Goal: Task Accomplishment & Management: Manage account settings

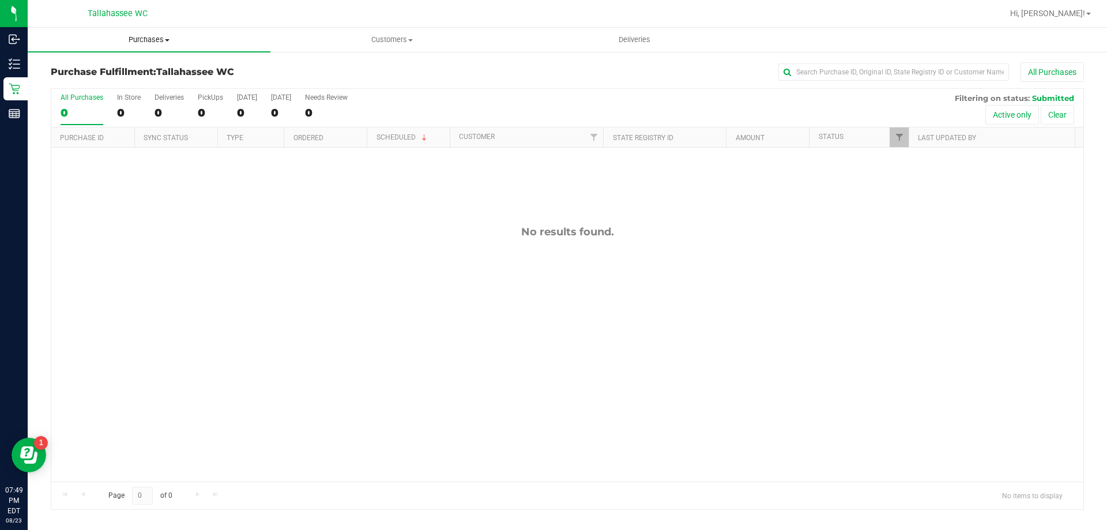
click at [150, 42] on span "Purchases" at bounding box center [149, 40] width 243 height 10
click at [149, 72] on li "Summary of purchases" at bounding box center [149, 70] width 243 height 14
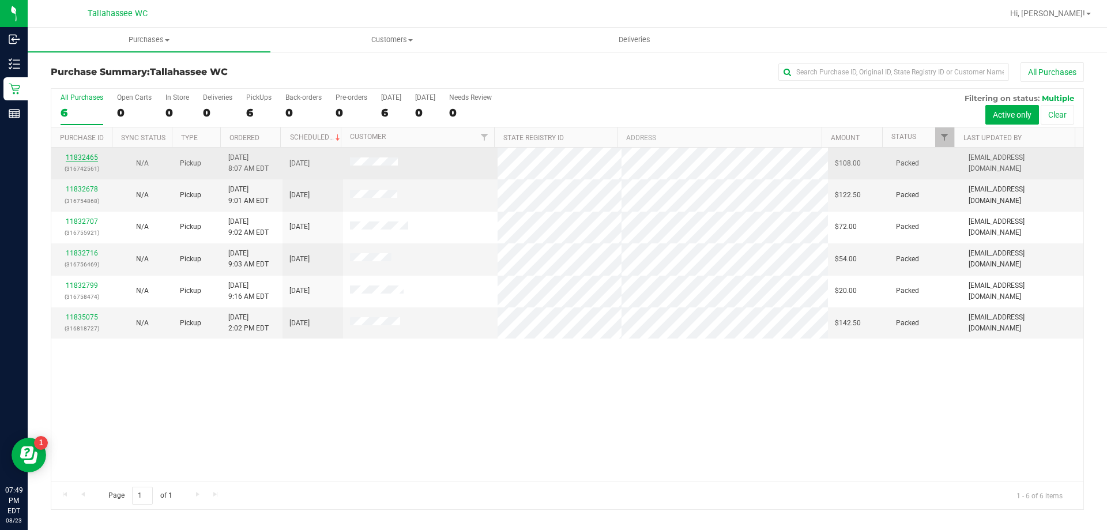
click at [94, 157] on link "11832465" at bounding box center [82, 157] width 32 height 8
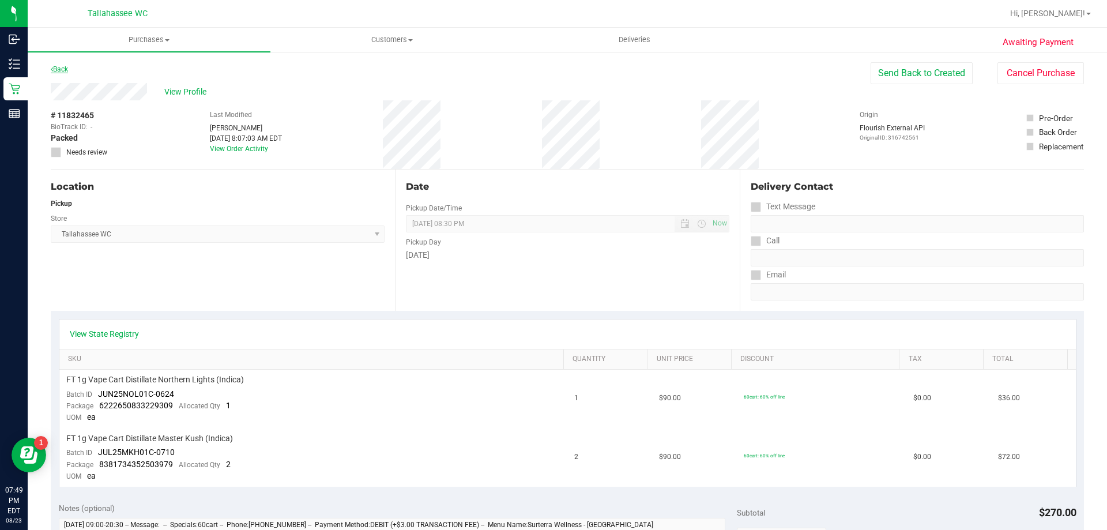
click at [68, 72] on link "Back" at bounding box center [59, 69] width 17 height 8
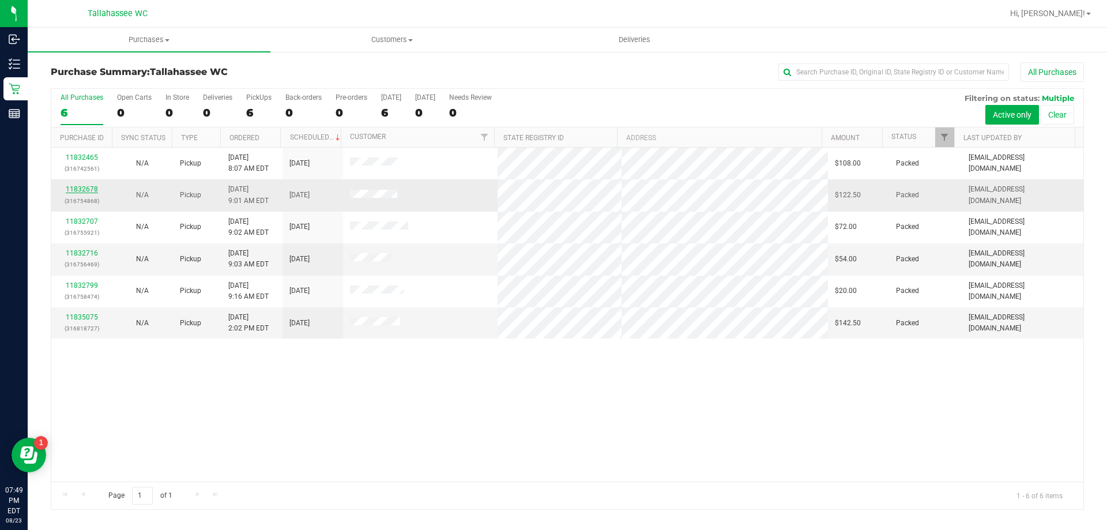
click at [86, 192] on link "11832678" at bounding box center [82, 189] width 32 height 8
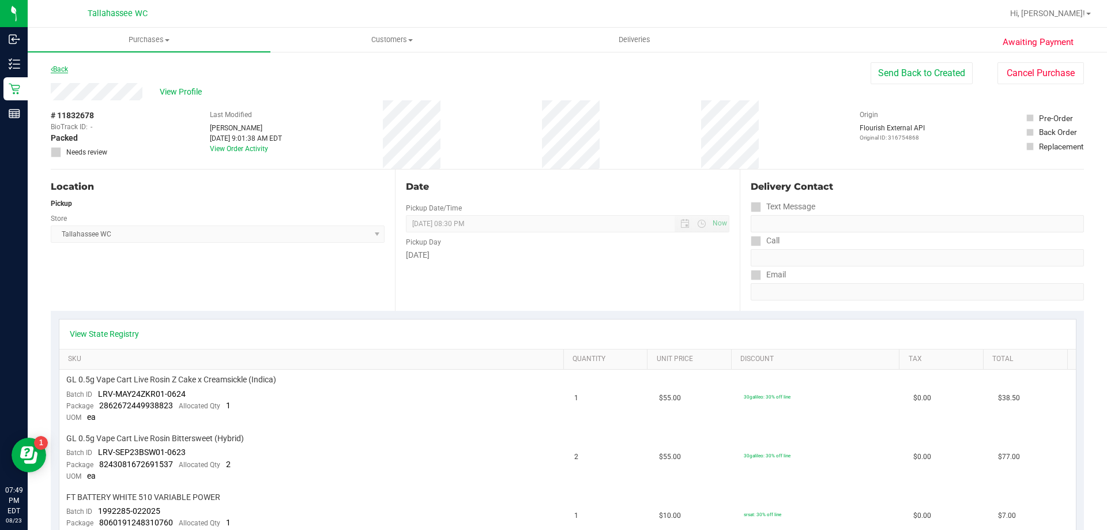
click at [61, 72] on link "Back" at bounding box center [59, 69] width 17 height 8
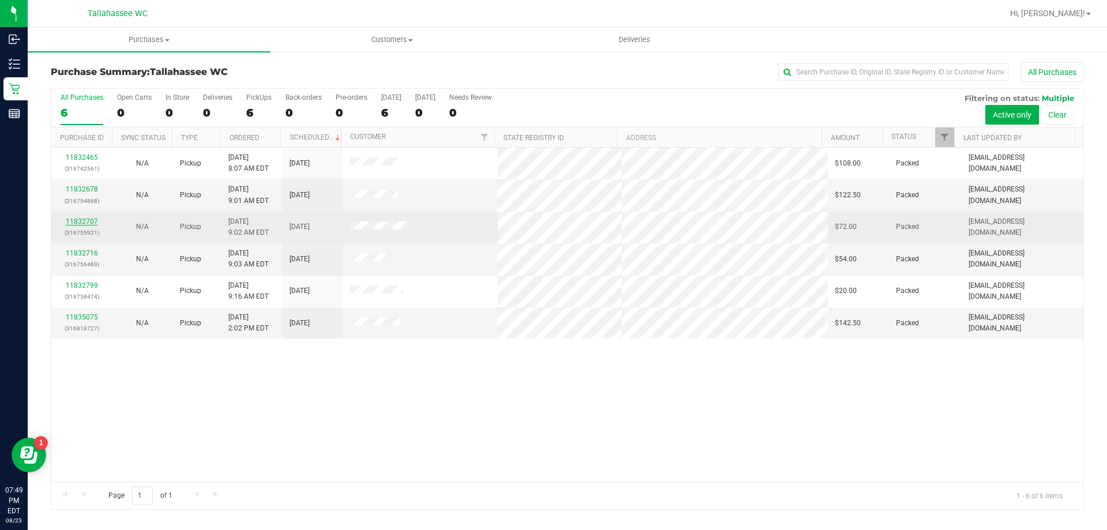
click at [85, 219] on link "11832707" at bounding box center [82, 221] width 32 height 8
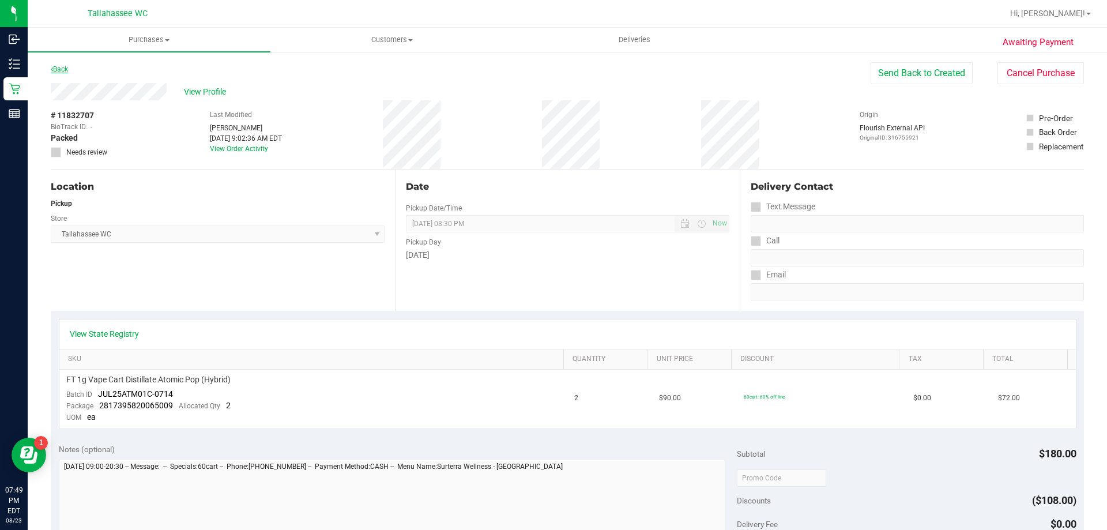
click at [51, 68] on icon at bounding box center [52, 69] width 2 height 7
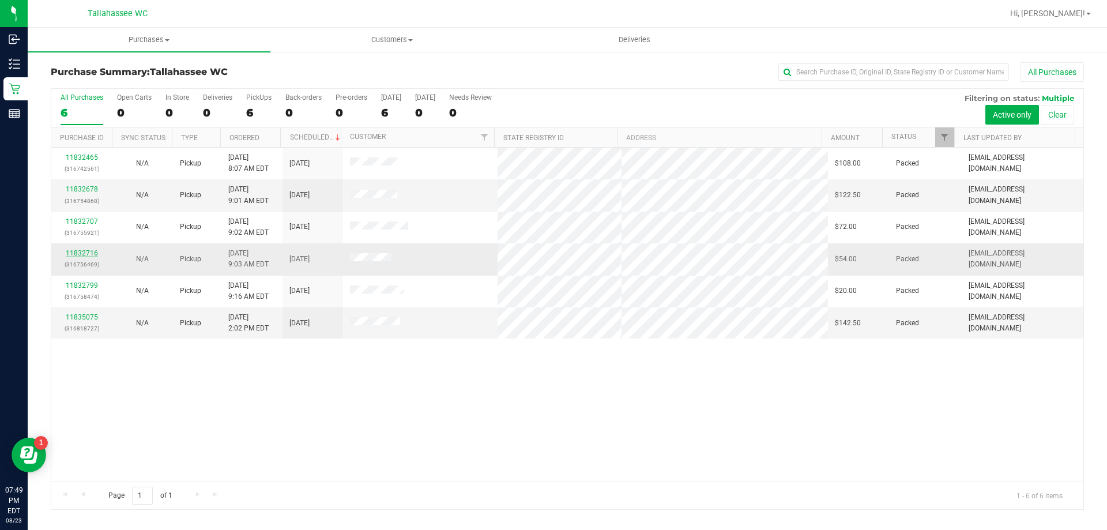
click at [86, 254] on link "11832716" at bounding box center [82, 253] width 32 height 8
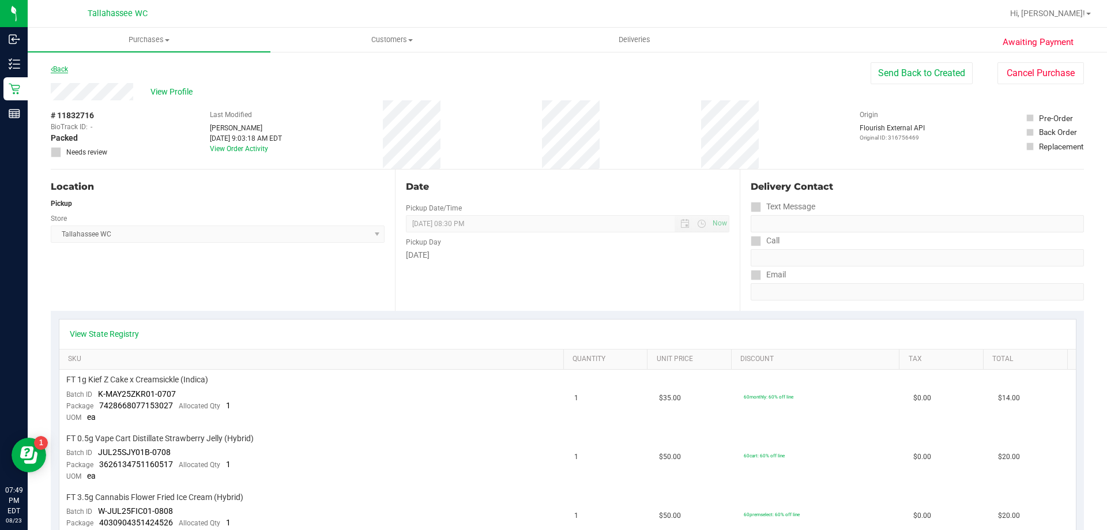
click at [55, 68] on link "Back" at bounding box center [59, 69] width 17 height 8
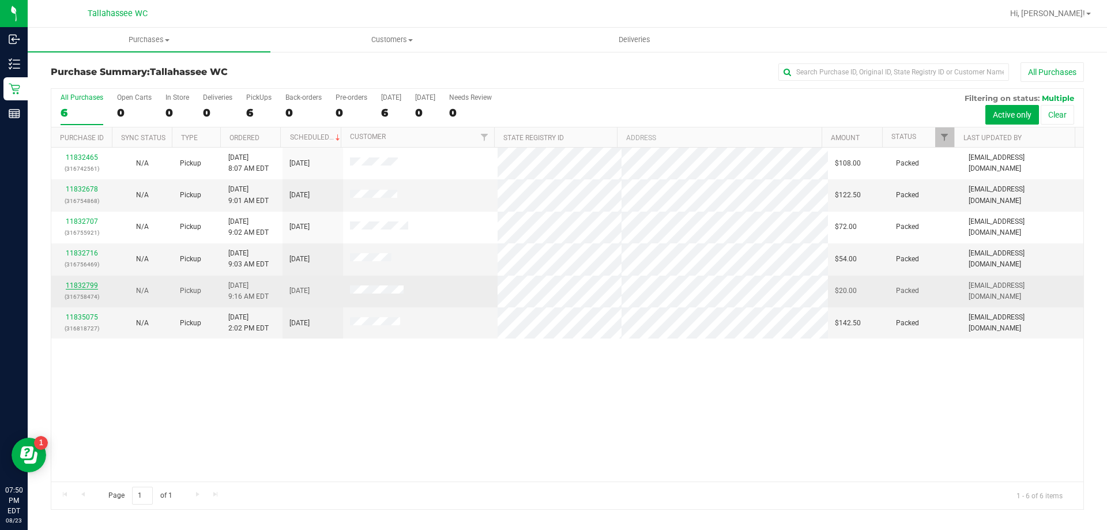
click at [88, 288] on link "11832799" at bounding box center [82, 285] width 32 height 8
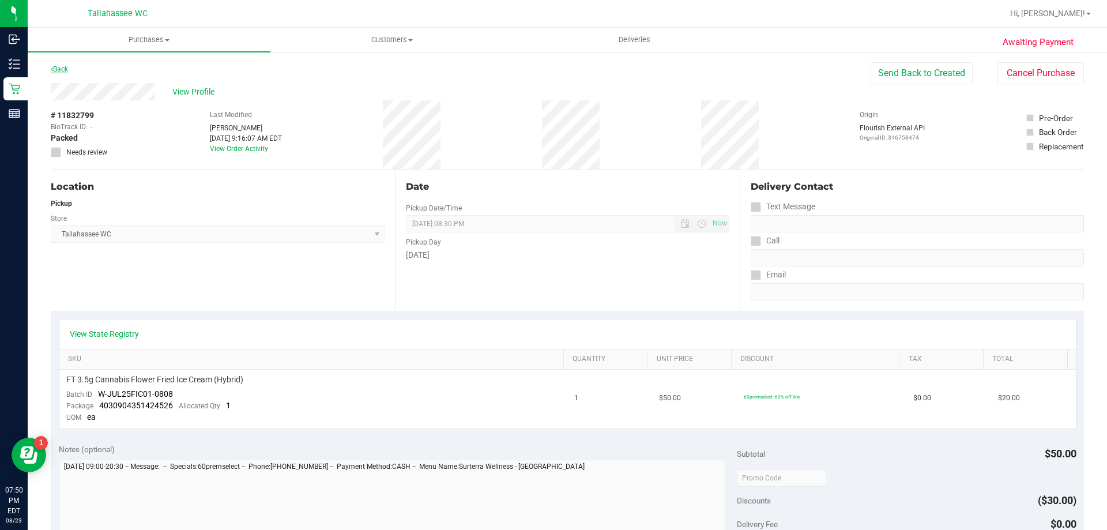
click at [55, 67] on link "Back" at bounding box center [59, 69] width 17 height 8
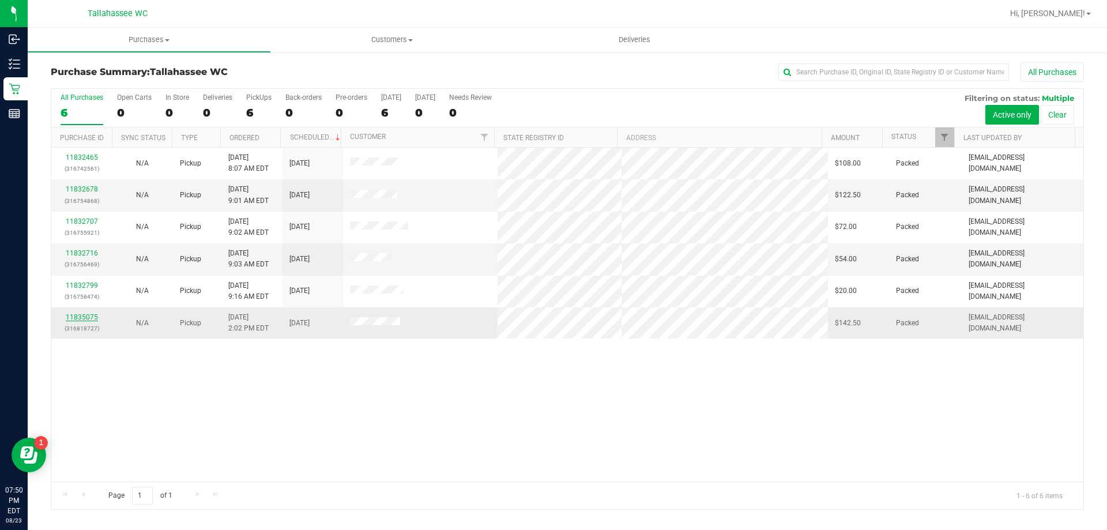
click at [82, 319] on link "11835075" at bounding box center [82, 317] width 32 height 8
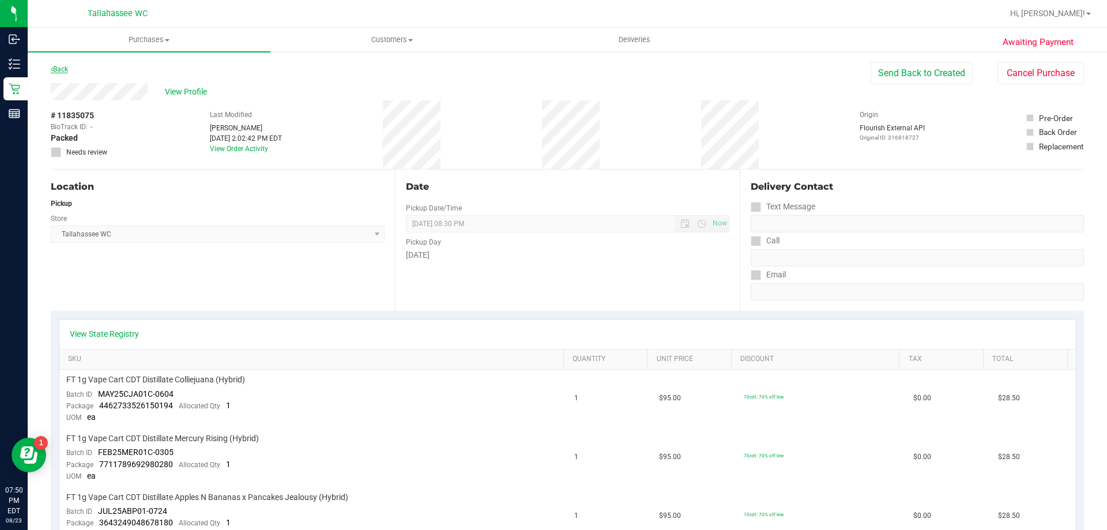
click at [62, 68] on link "Back" at bounding box center [59, 69] width 17 height 8
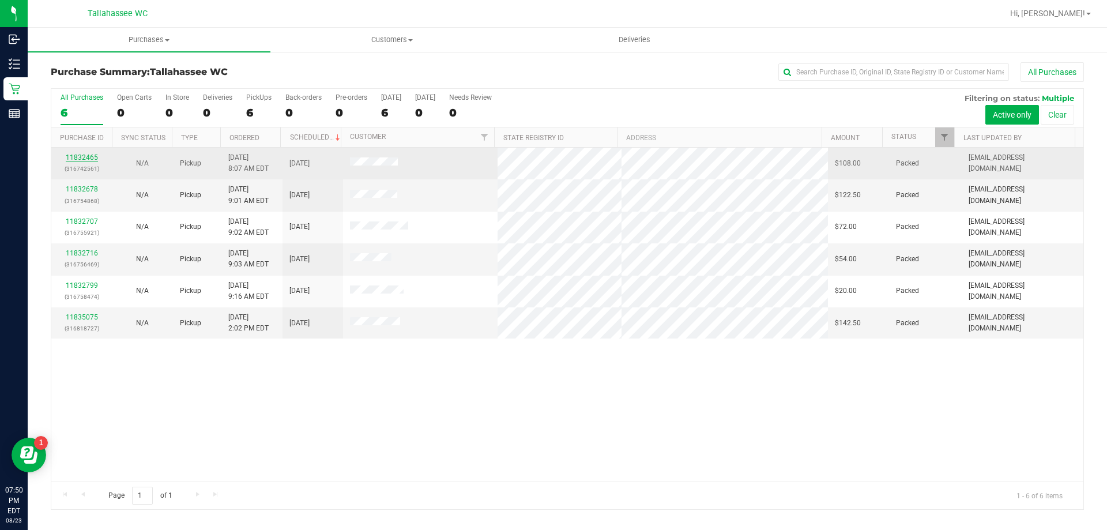
click at [77, 158] on link "11832465" at bounding box center [82, 157] width 32 height 8
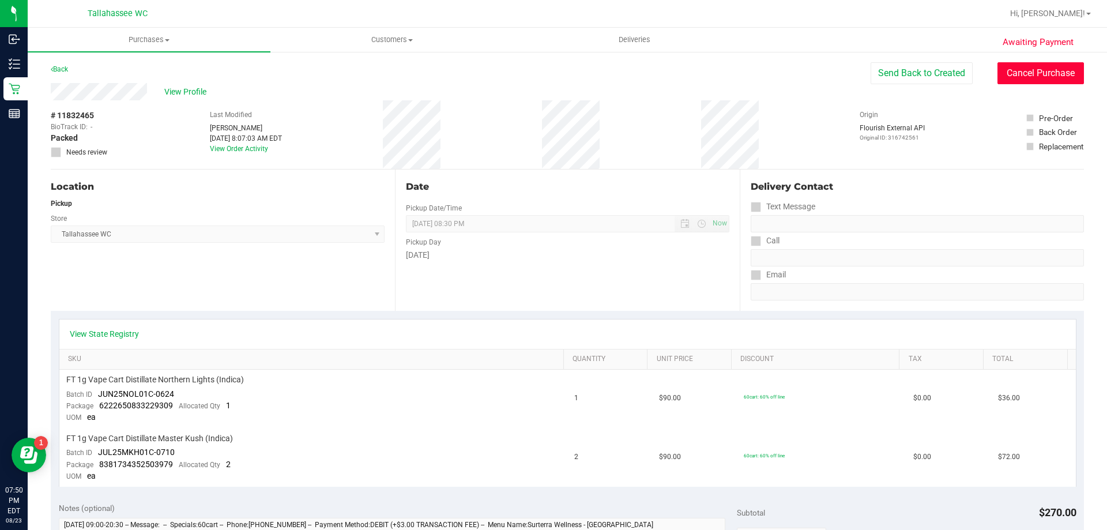
click at [1025, 80] on button "Cancel Purchase" at bounding box center [1041, 73] width 86 height 22
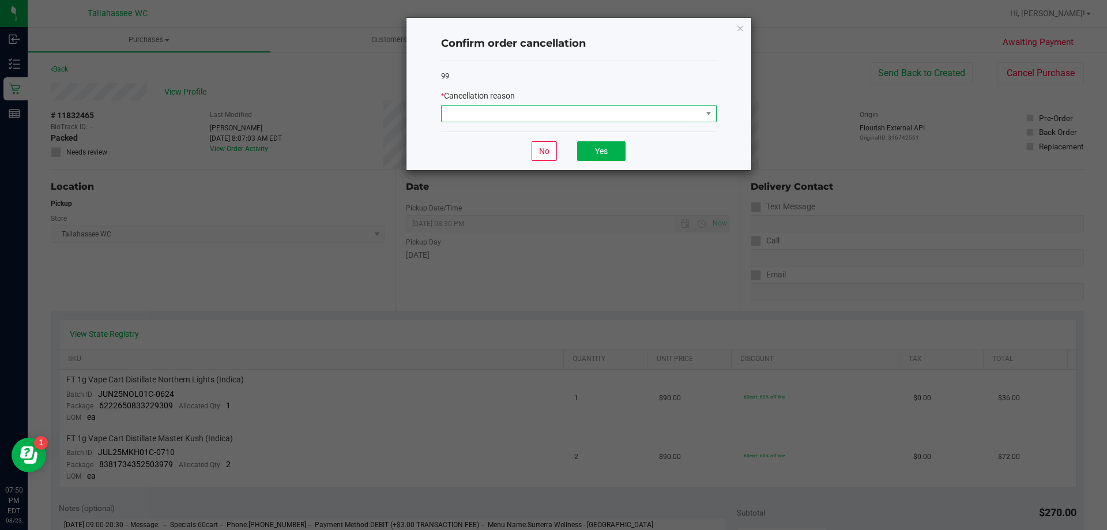
click at [675, 114] on span at bounding box center [572, 114] width 260 height 16
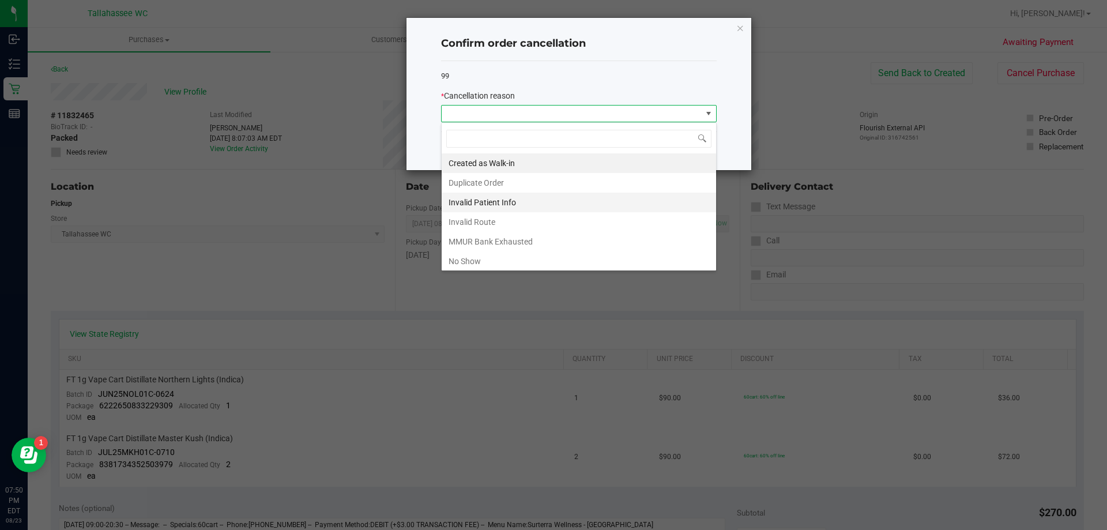
scroll to position [17, 276]
click at [554, 256] on li "No Show" at bounding box center [579, 261] width 274 height 20
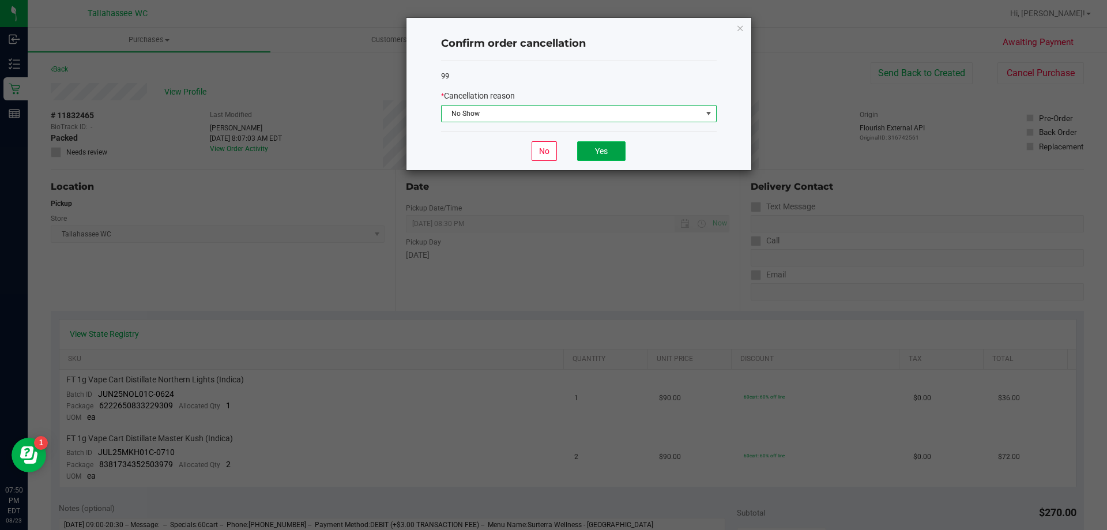
click at [601, 149] on button "Yes" at bounding box center [601, 151] width 48 height 20
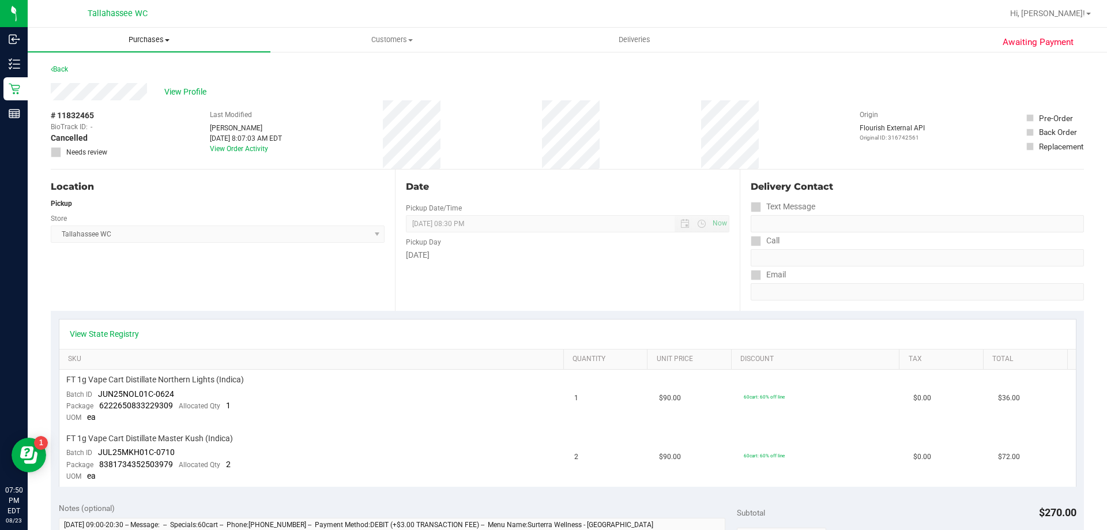
click at [145, 39] on span "Purchases" at bounding box center [149, 40] width 243 height 10
click at [142, 76] on li "Summary of purchases" at bounding box center [149, 70] width 243 height 14
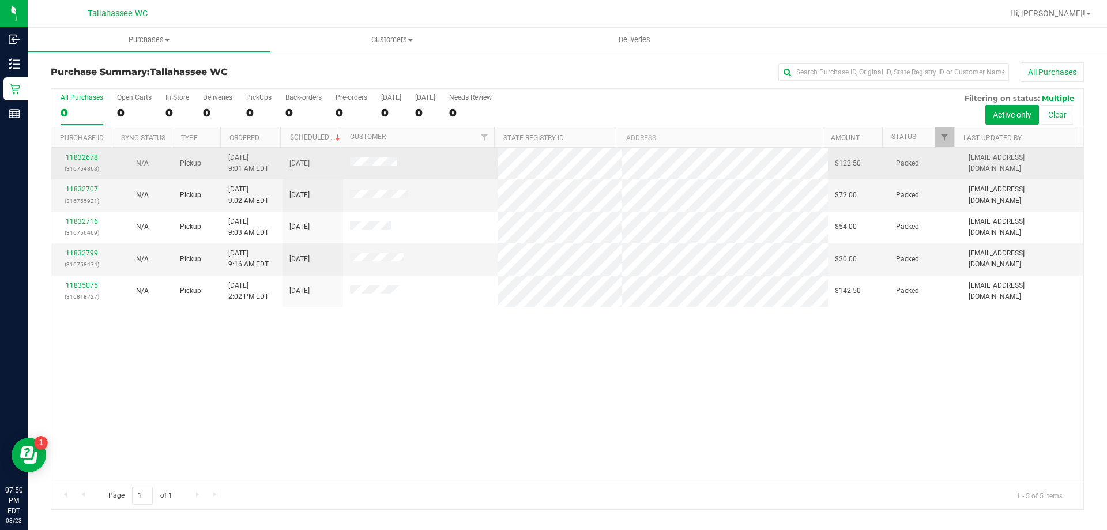
click at [91, 155] on link "11832678" at bounding box center [82, 157] width 32 height 8
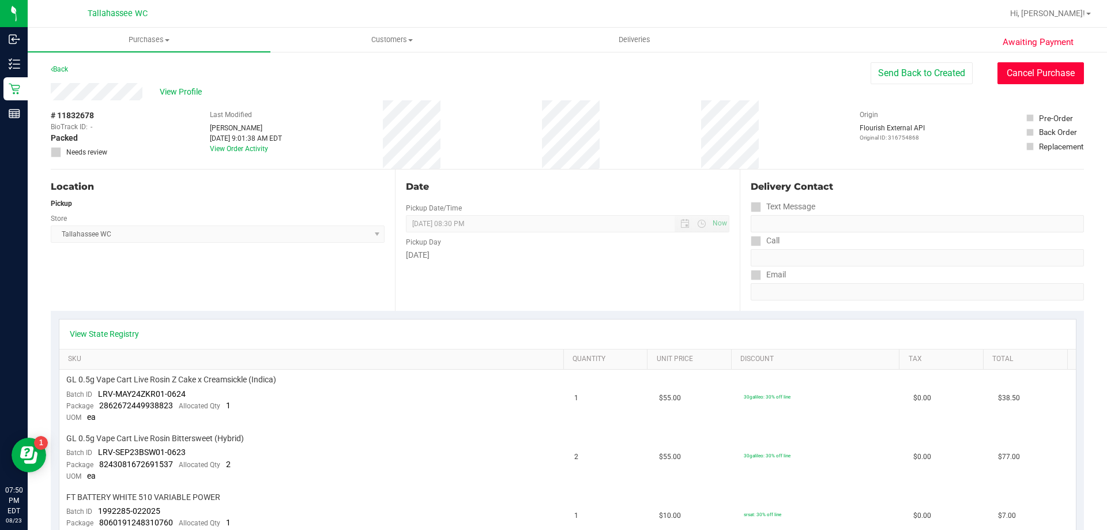
click at [1065, 76] on button "Cancel Purchase" at bounding box center [1041, 73] width 86 height 22
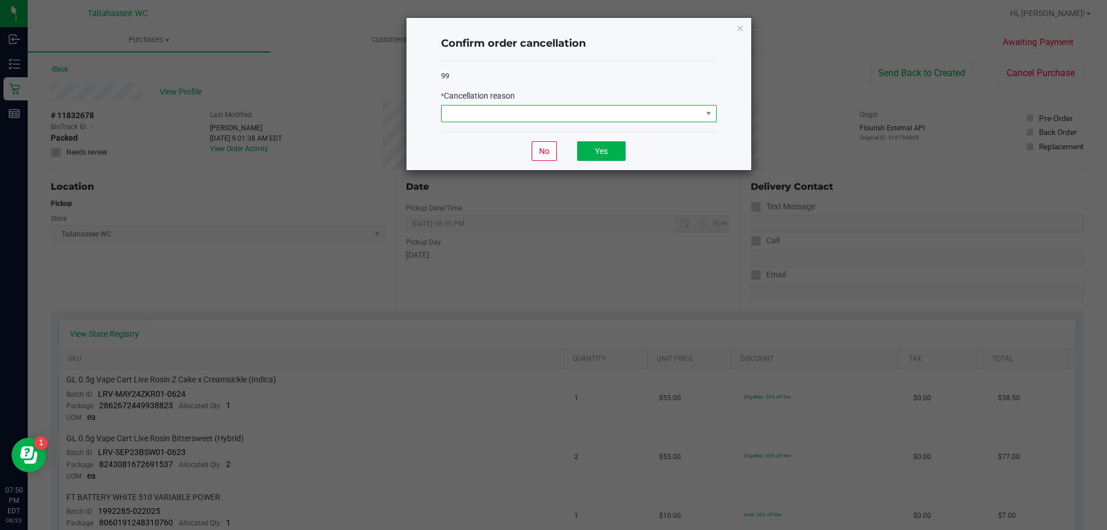
click at [703, 112] on span at bounding box center [708, 114] width 14 height 16
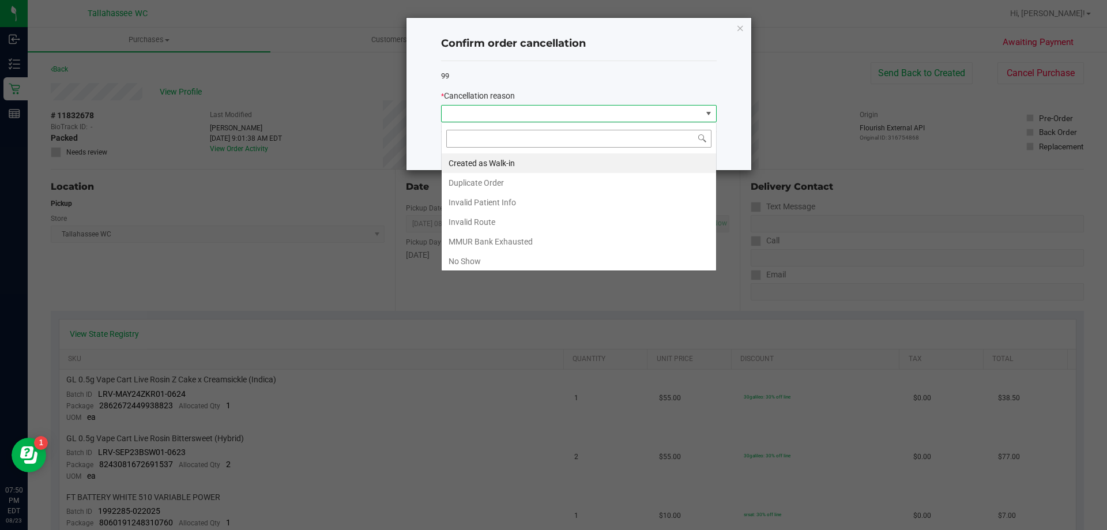
scroll to position [17, 276]
click at [584, 263] on li "No Show" at bounding box center [579, 261] width 274 height 20
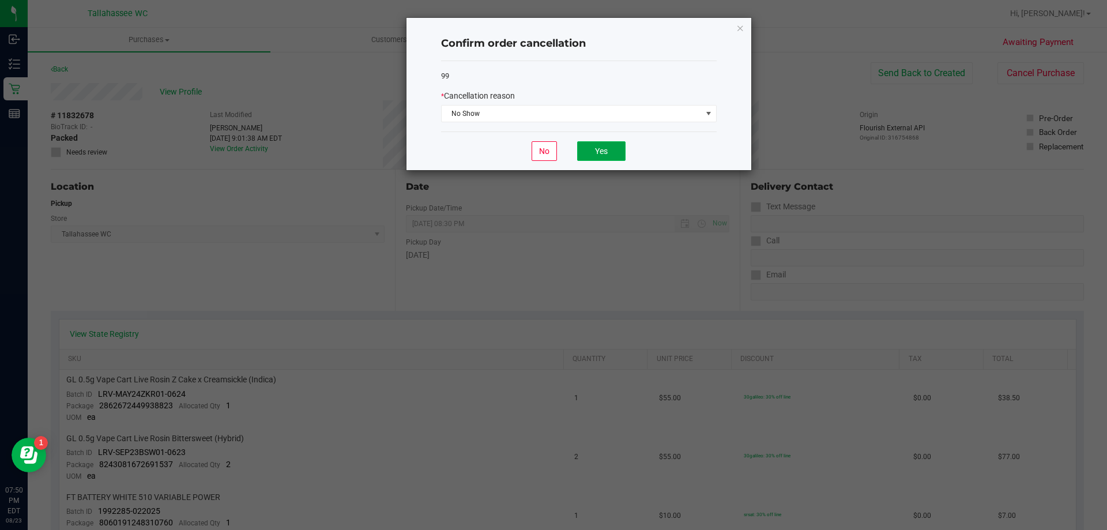
click at [594, 151] on button "Yes" at bounding box center [601, 151] width 48 height 20
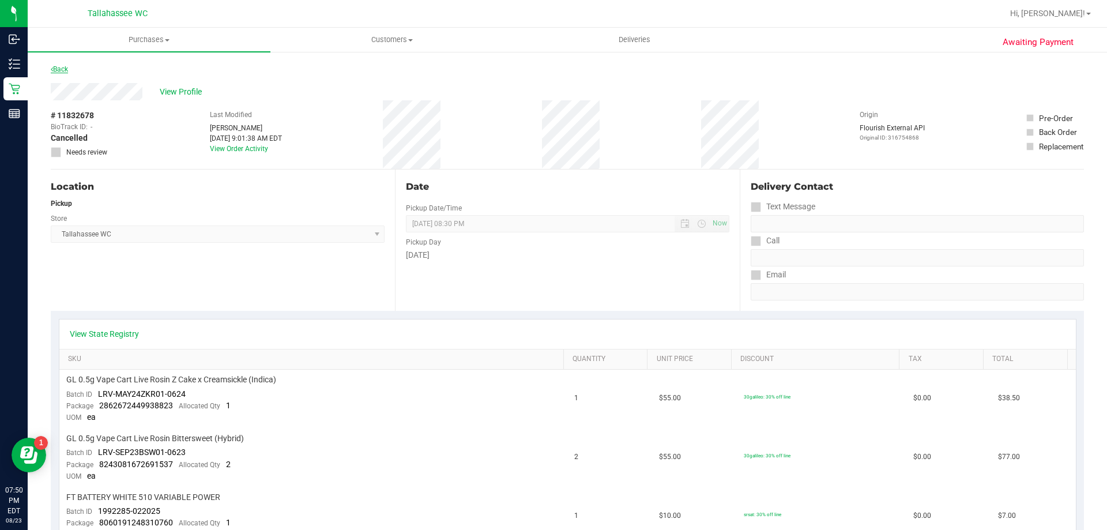
click at [60, 72] on link "Back" at bounding box center [59, 69] width 17 height 8
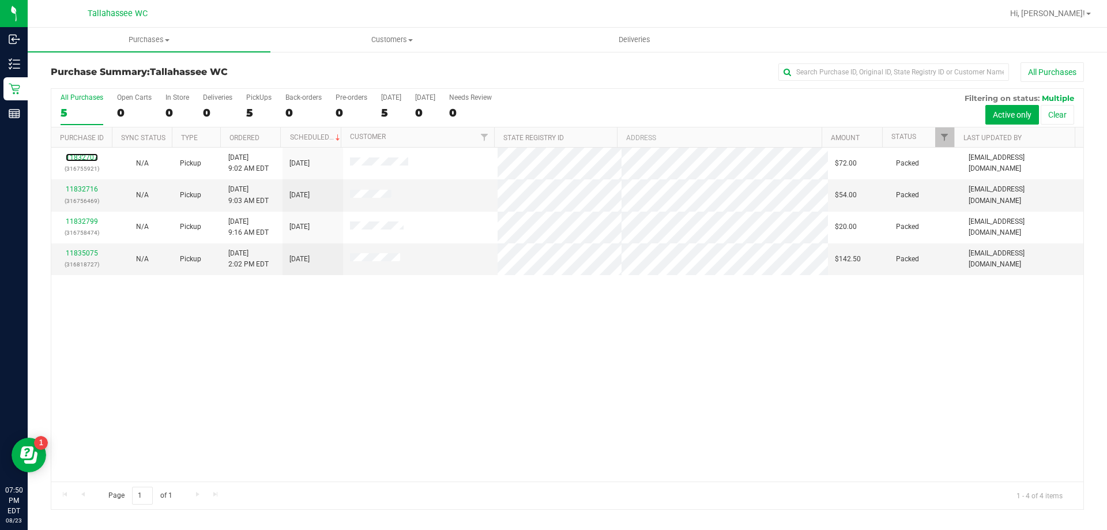
click at [88, 158] on link "11832707" at bounding box center [82, 157] width 32 height 8
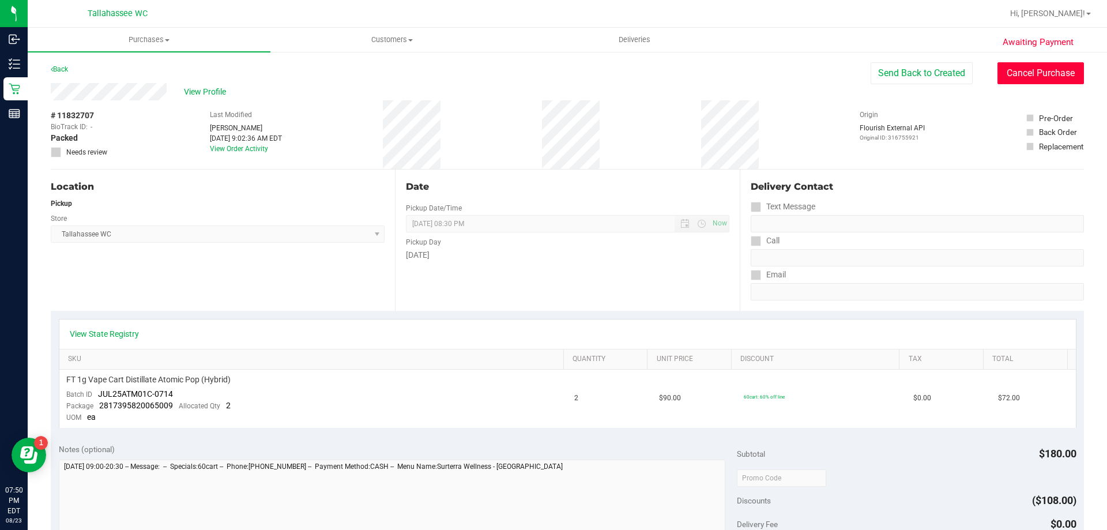
click at [1028, 79] on button "Cancel Purchase" at bounding box center [1041, 73] width 86 height 22
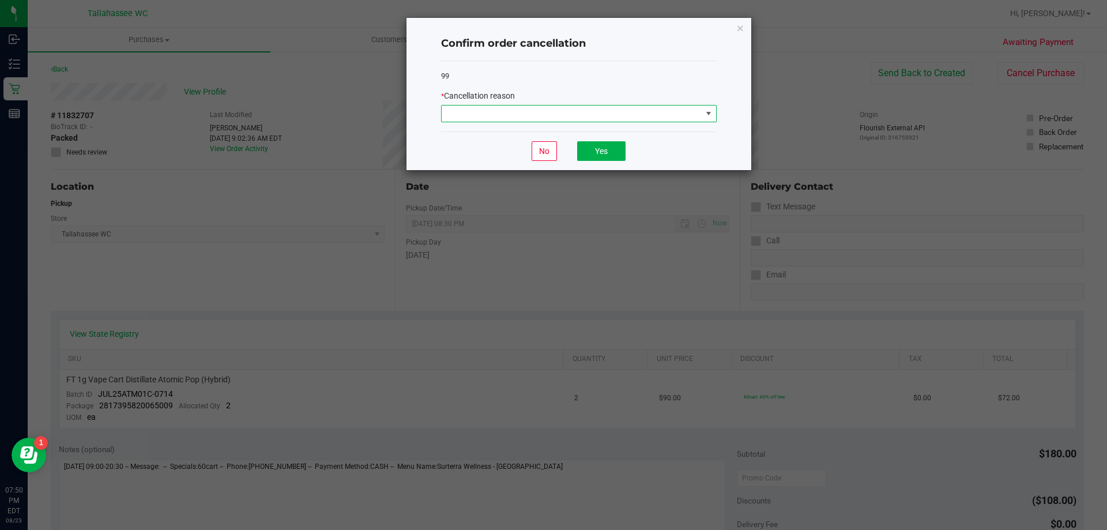
click at [707, 113] on span at bounding box center [708, 113] width 9 height 9
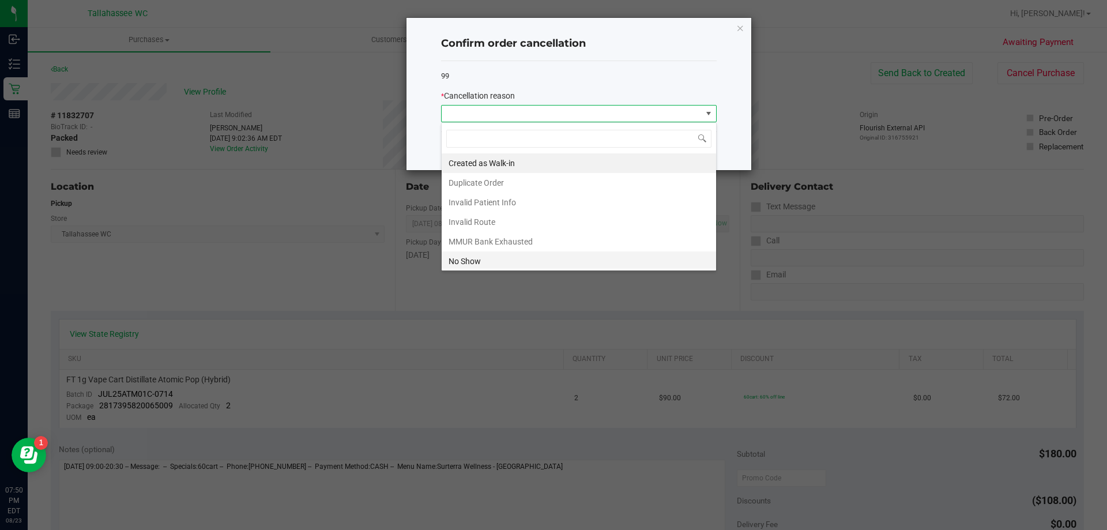
scroll to position [17, 276]
click at [456, 256] on li "No Show" at bounding box center [579, 261] width 274 height 20
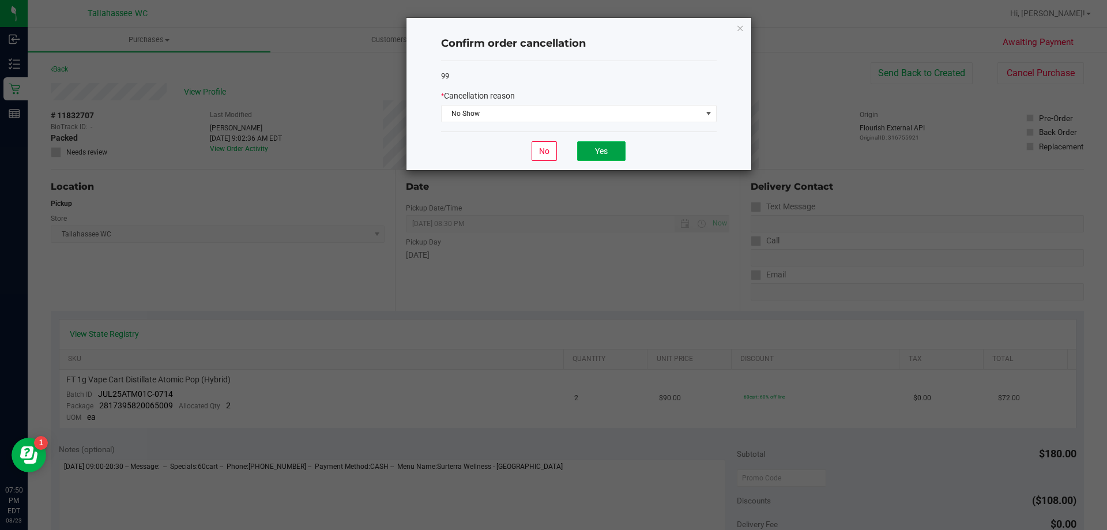
click at [611, 145] on button "Yes" at bounding box center [601, 151] width 48 height 20
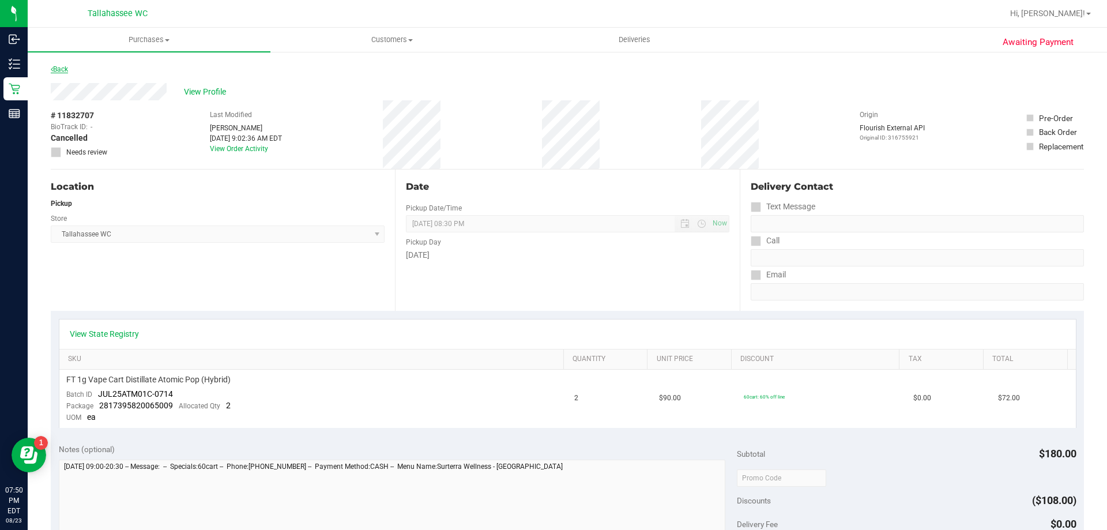
click at [60, 69] on link "Back" at bounding box center [59, 69] width 17 height 8
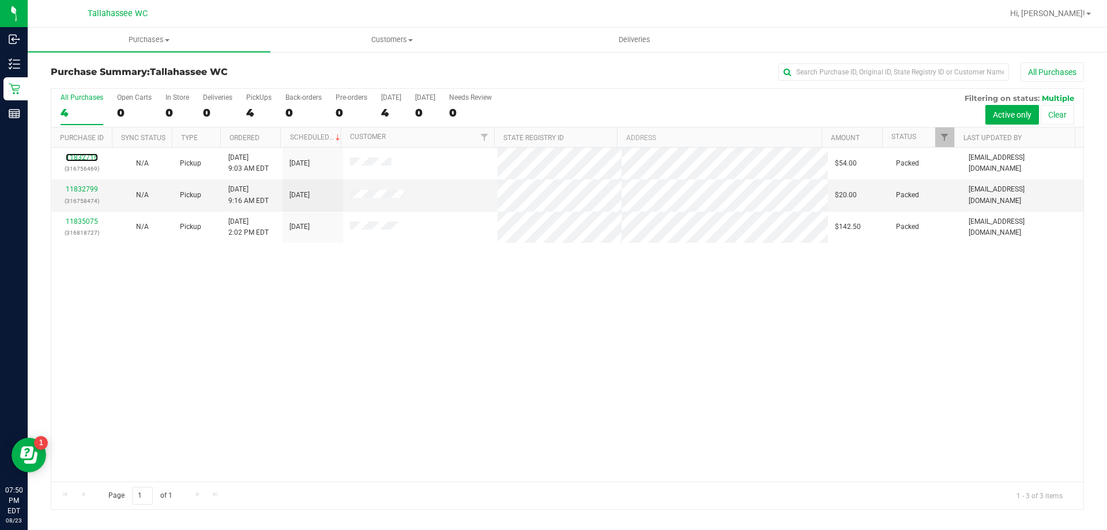
click at [85, 157] on link "11832716" at bounding box center [82, 157] width 32 height 8
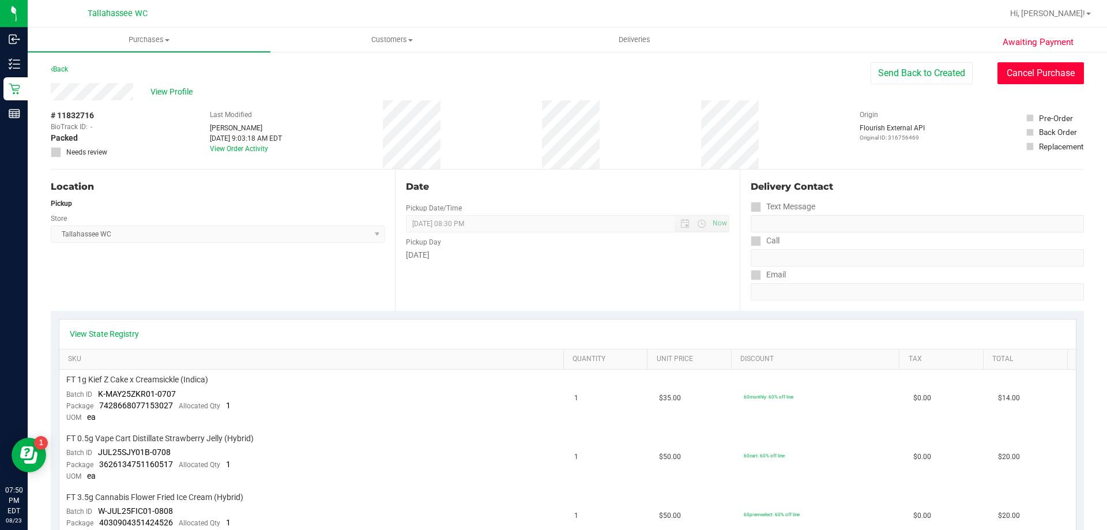
click at [1039, 75] on button "Cancel Purchase" at bounding box center [1041, 73] width 86 height 22
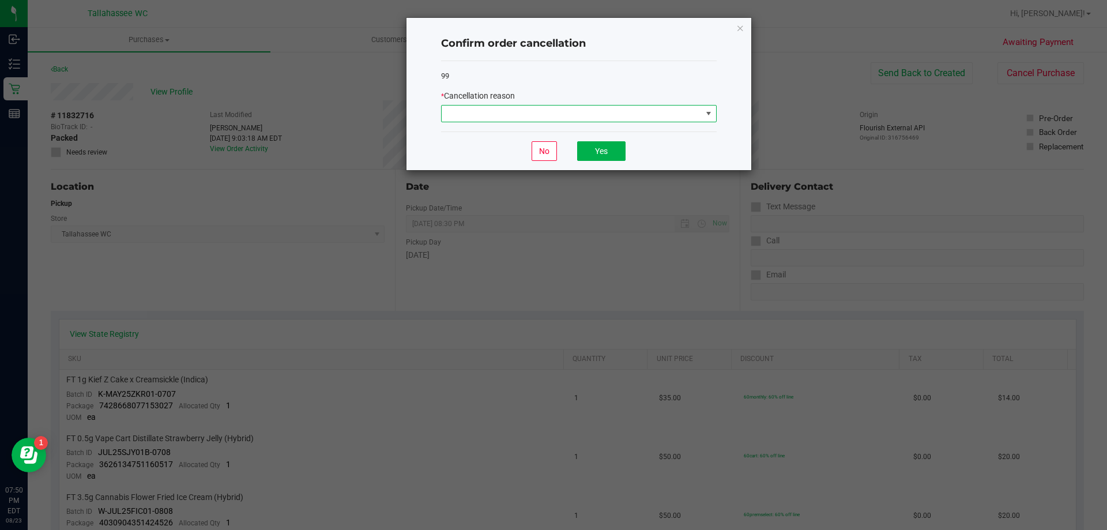
click at [688, 116] on span at bounding box center [572, 114] width 260 height 16
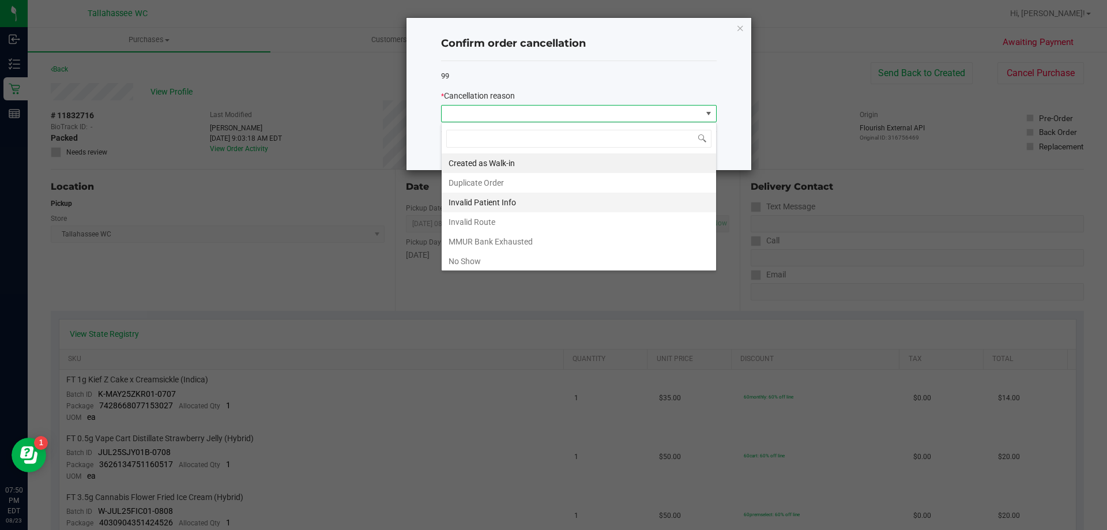
scroll to position [17, 276]
click at [569, 261] on li "No Show" at bounding box center [579, 261] width 274 height 20
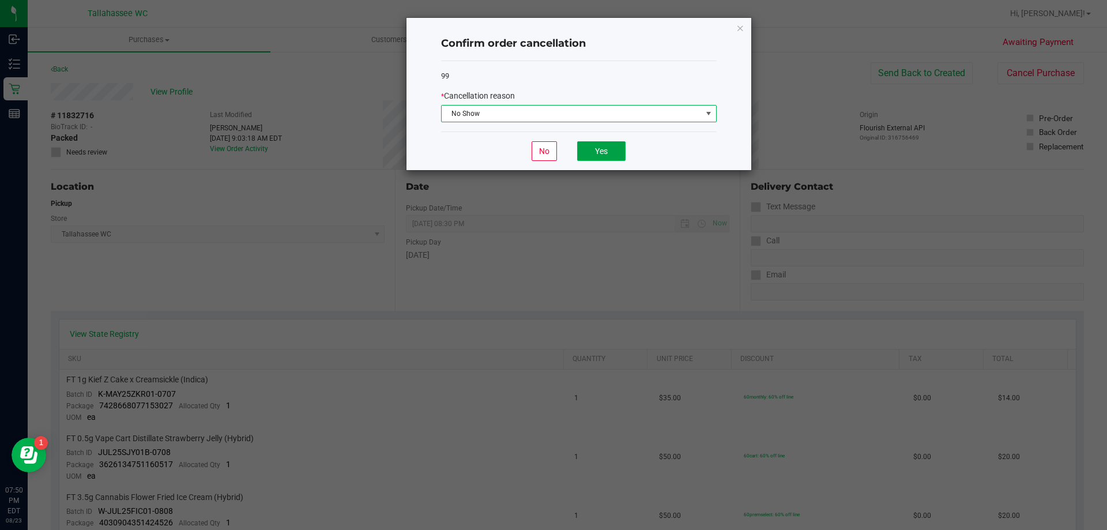
click at [596, 148] on button "Yes" at bounding box center [601, 151] width 48 height 20
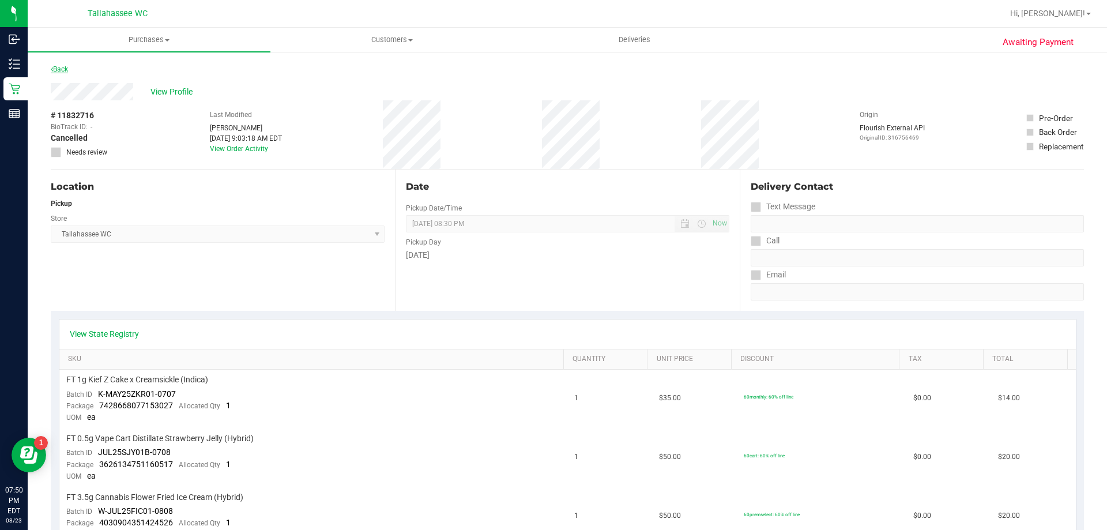
click at [65, 69] on link "Back" at bounding box center [59, 69] width 17 height 8
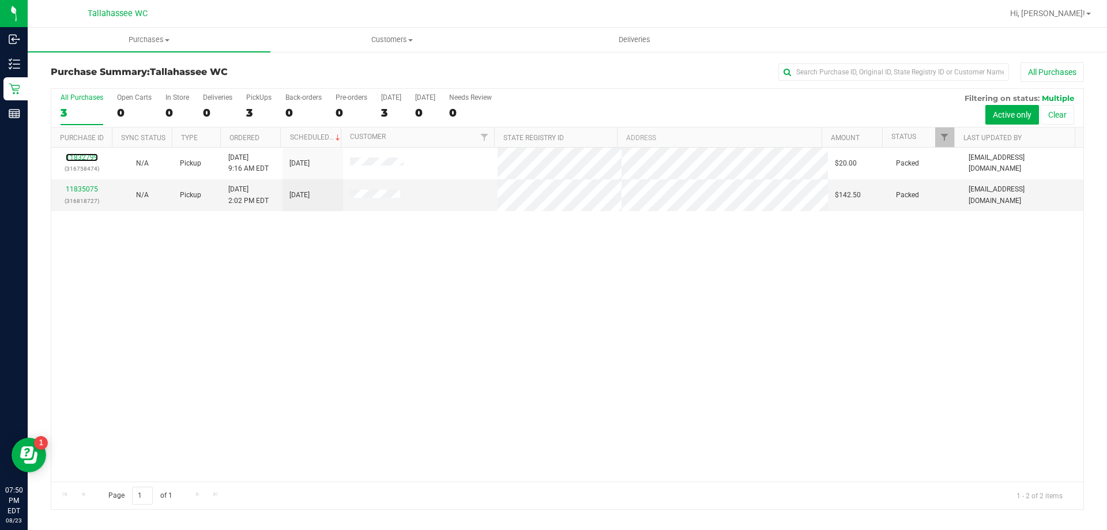
click at [87, 156] on link "11832799" at bounding box center [82, 157] width 32 height 8
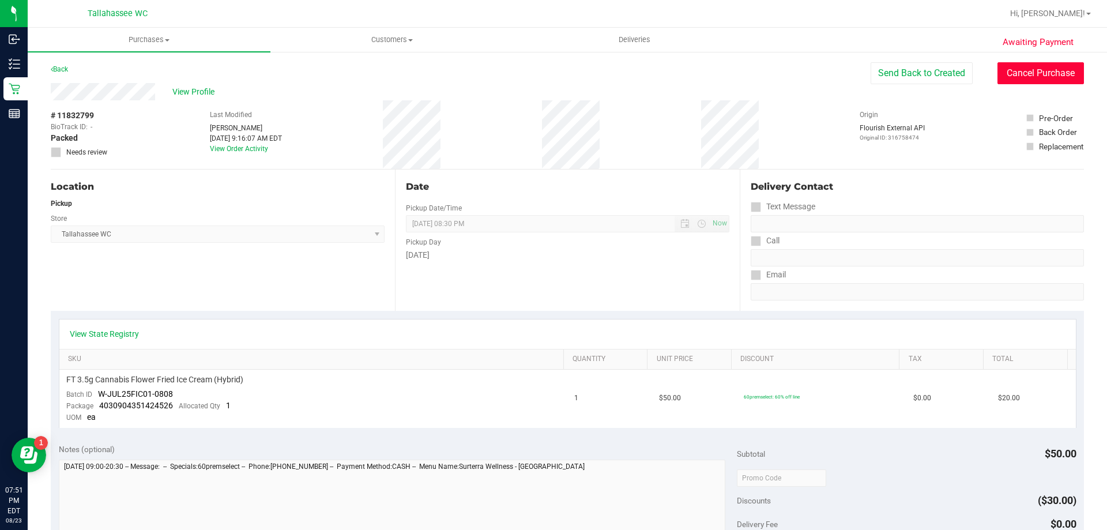
click at [1023, 69] on button "Cancel Purchase" at bounding box center [1041, 73] width 86 height 22
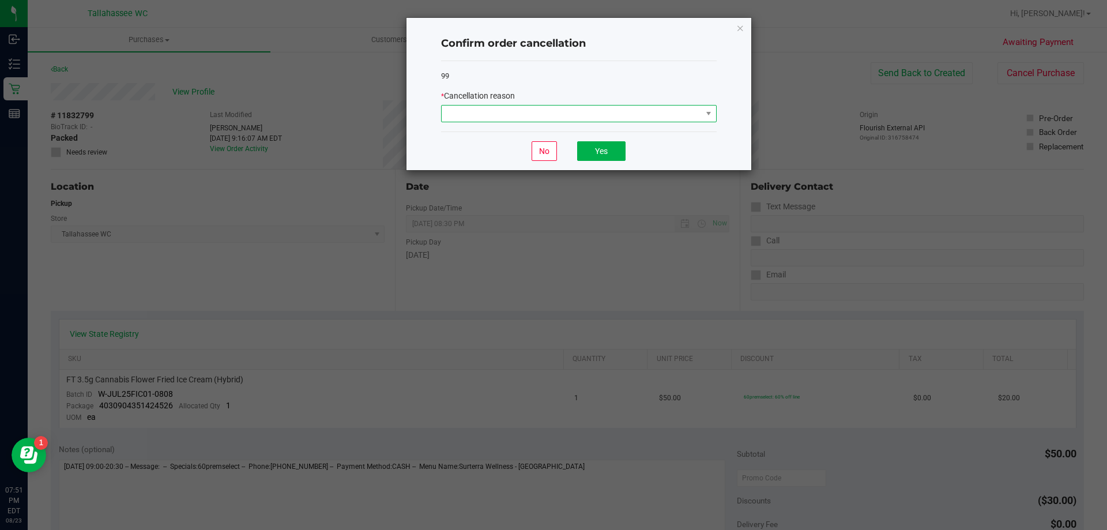
click at [597, 111] on span at bounding box center [572, 114] width 260 height 16
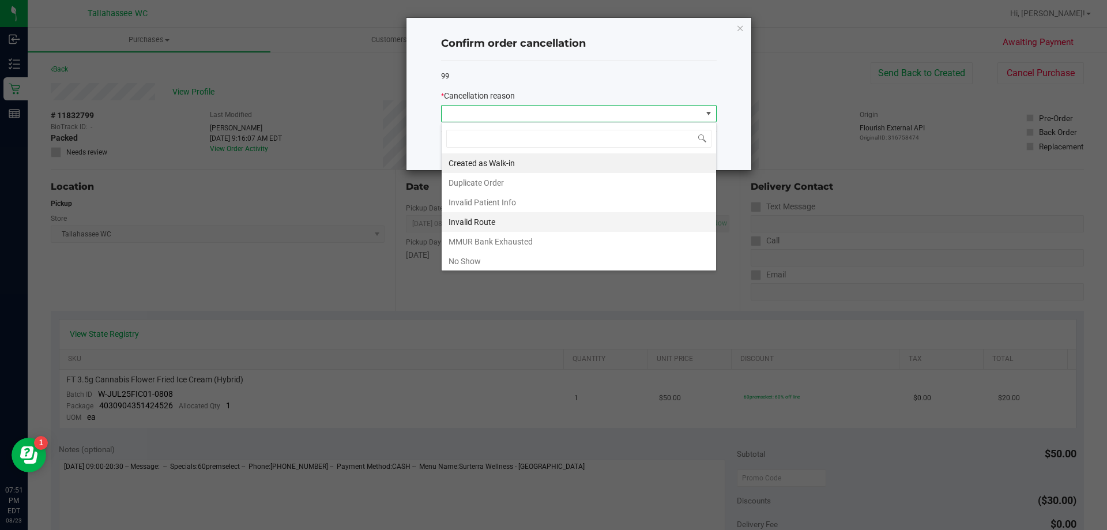
scroll to position [17, 276]
click at [499, 261] on li "No Show" at bounding box center [579, 261] width 274 height 20
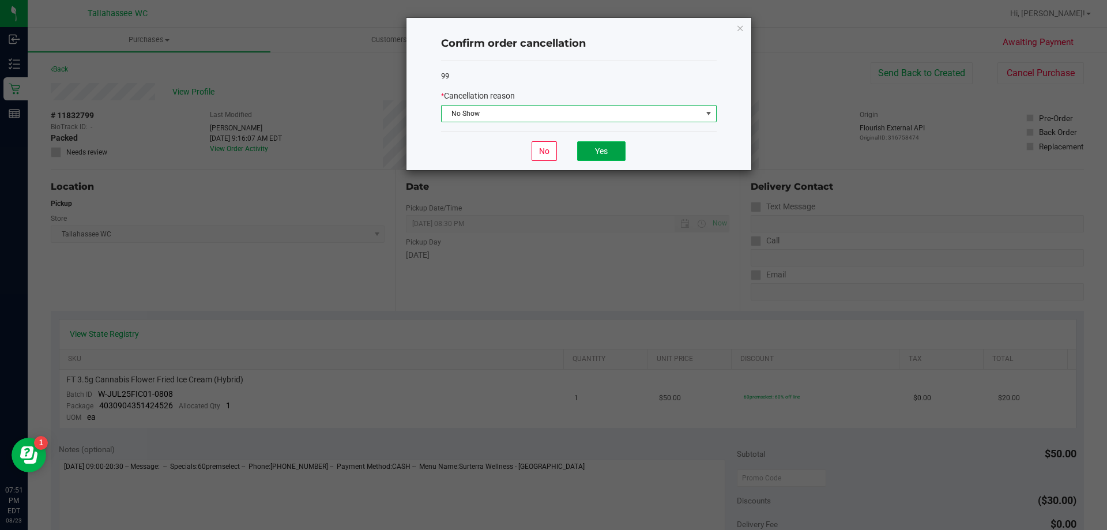
click at [610, 149] on button "Yes" at bounding box center [601, 151] width 48 height 20
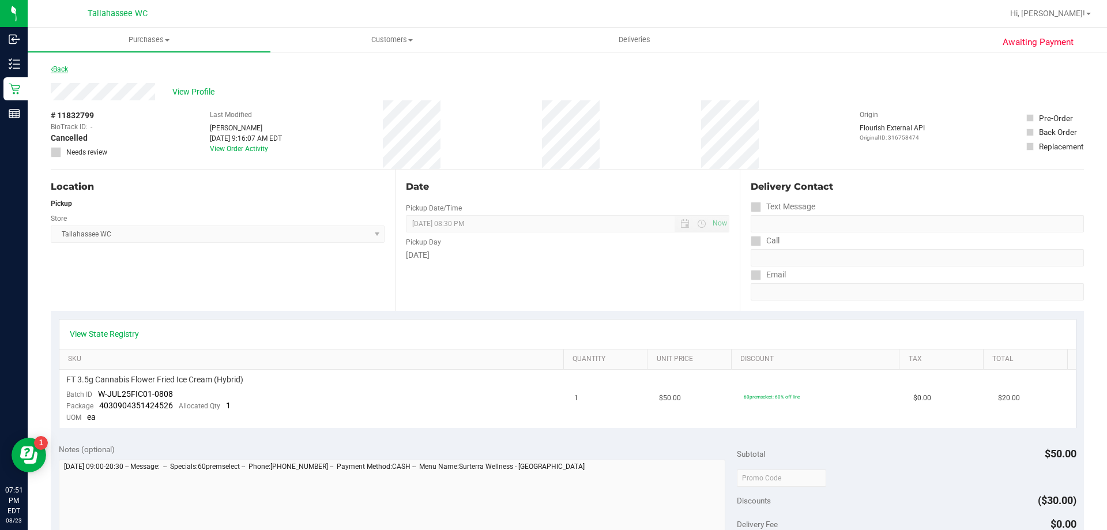
click at [62, 65] on link "Back" at bounding box center [59, 69] width 17 height 8
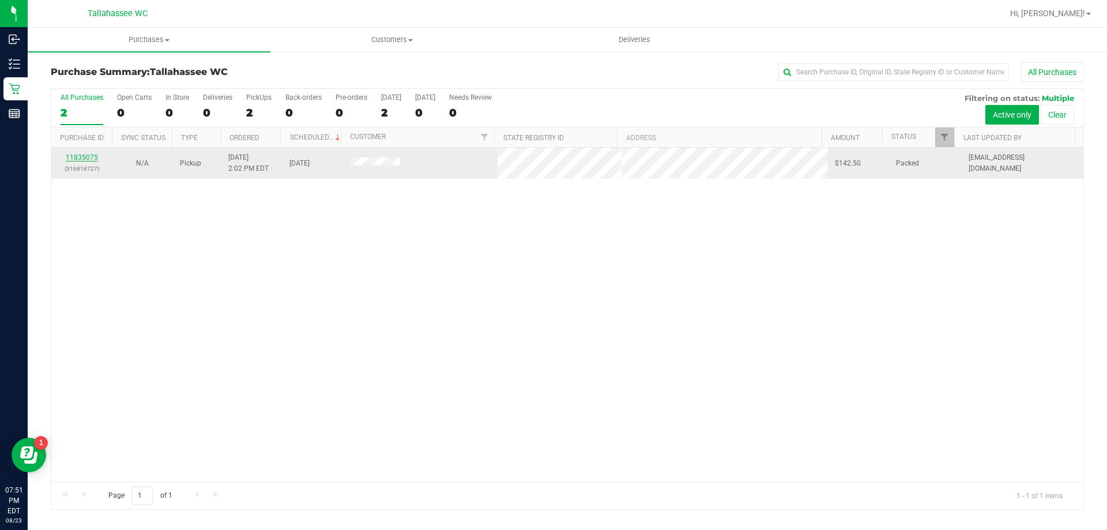
click at [81, 156] on link "11835075" at bounding box center [82, 157] width 32 height 8
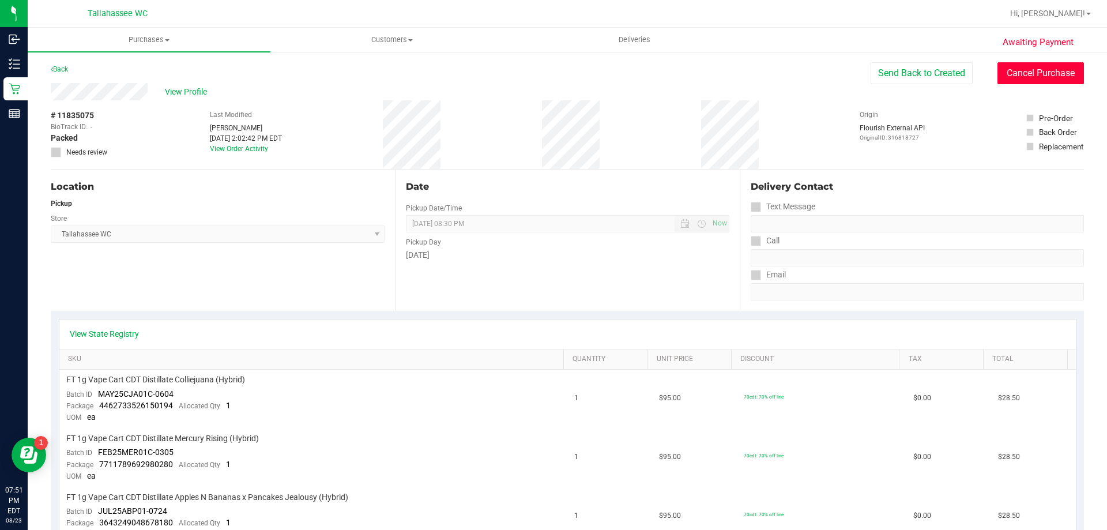
click at [1054, 77] on button "Cancel Purchase" at bounding box center [1041, 73] width 86 height 22
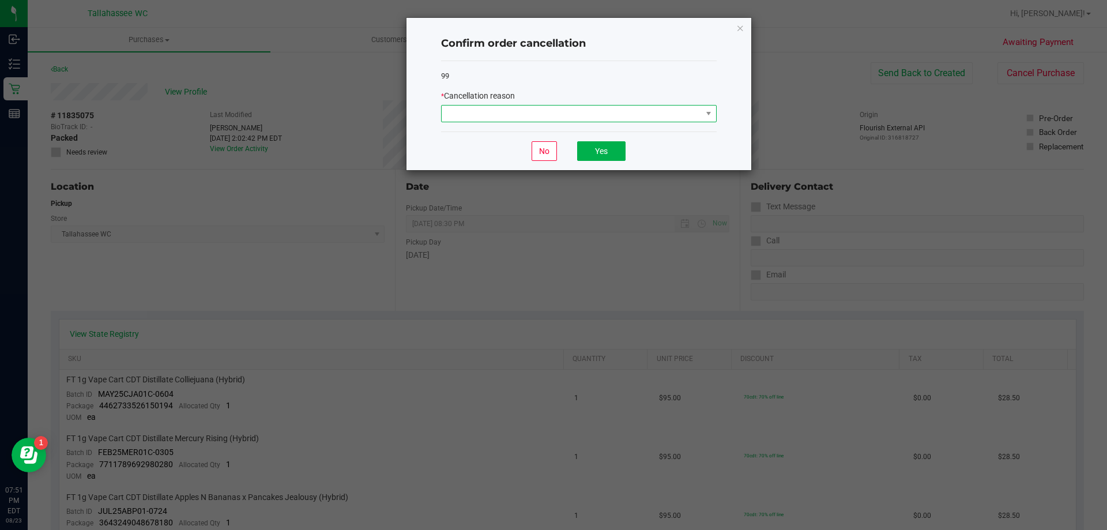
click at [701, 118] on span at bounding box center [572, 114] width 260 height 16
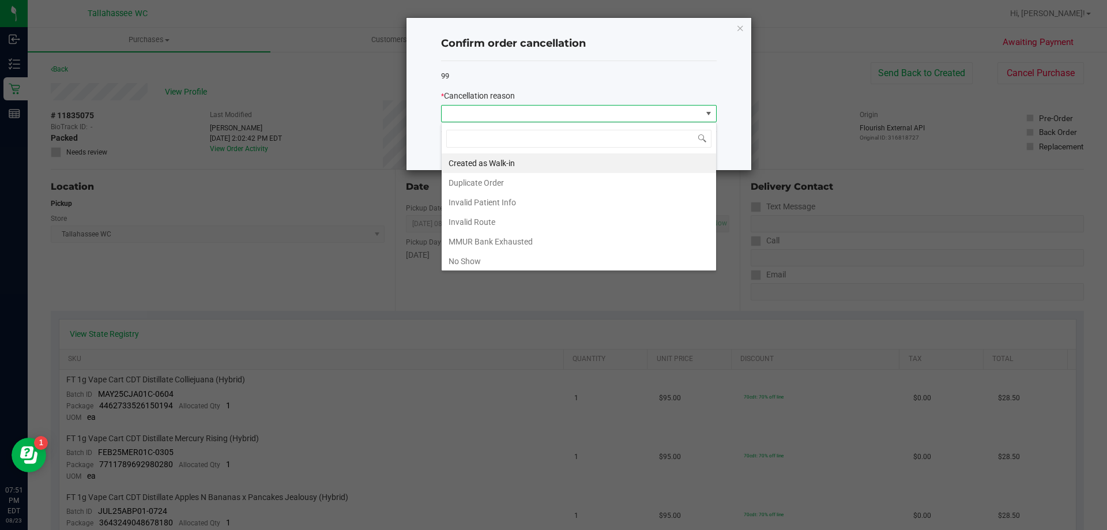
scroll to position [17, 276]
click at [581, 264] on li "No Show" at bounding box center [579, 261] width 274 height 20
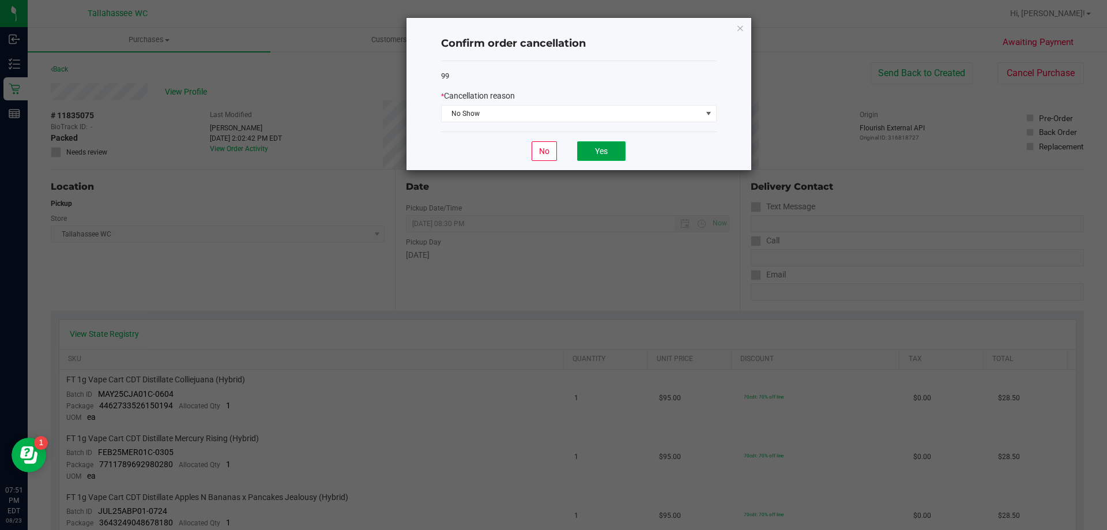
click at [602, 158] on button "Yes" at bounding box center [601, 151] width 48 height 20
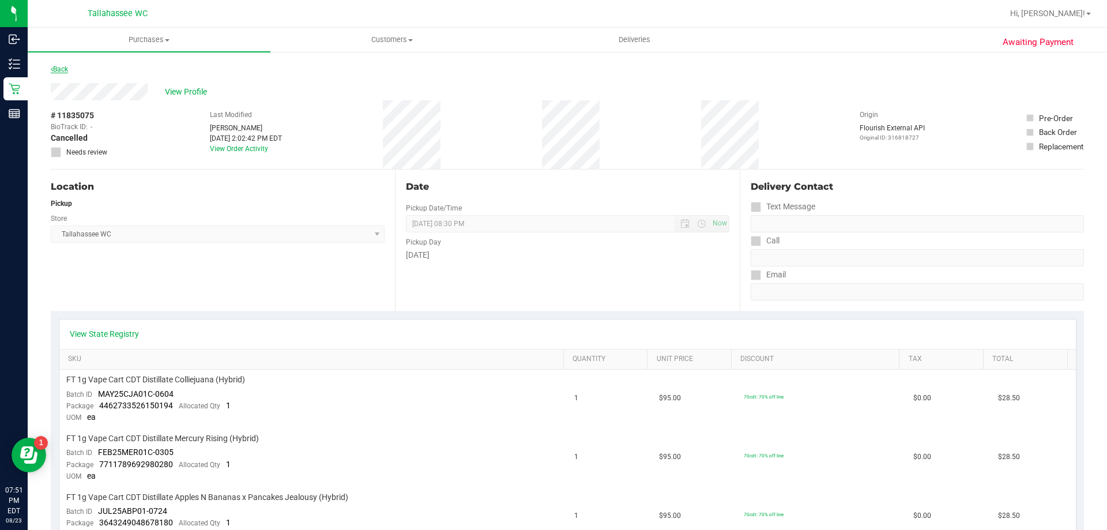
click at [62, 66] on link "Back" at bounding box center [59, 69] width 17 height 8
